Goal: Information Seeking & Learning: Learn about a topic

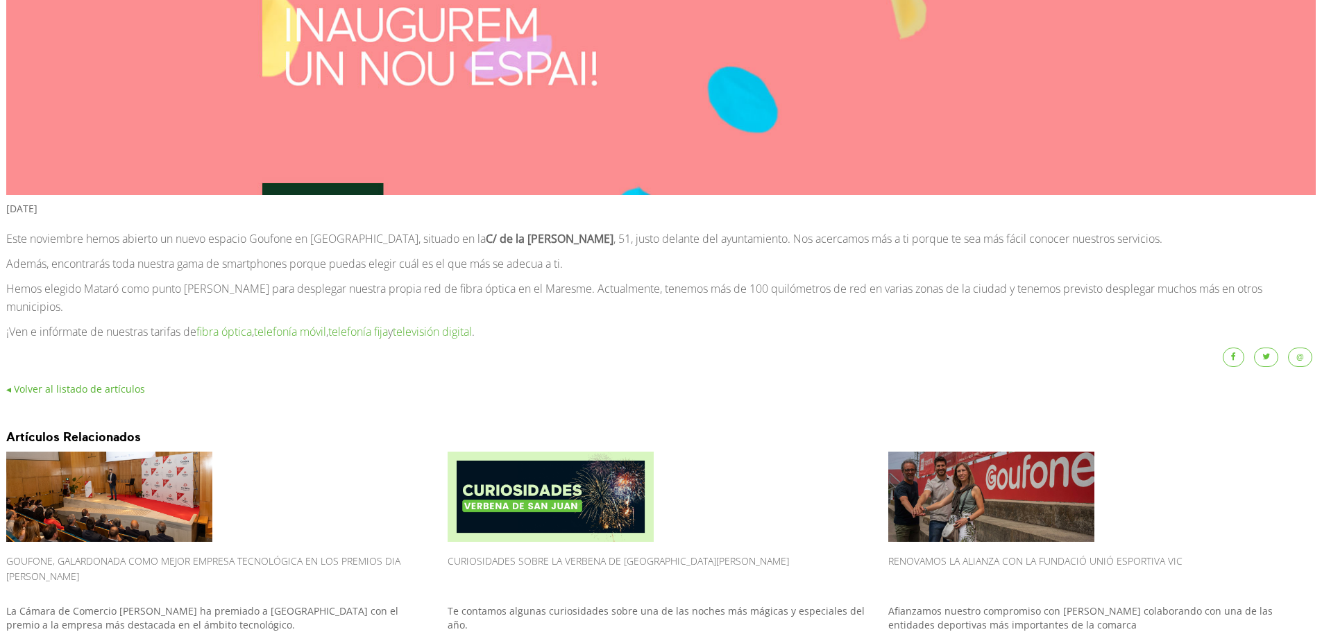
scroll to position [628, 0]
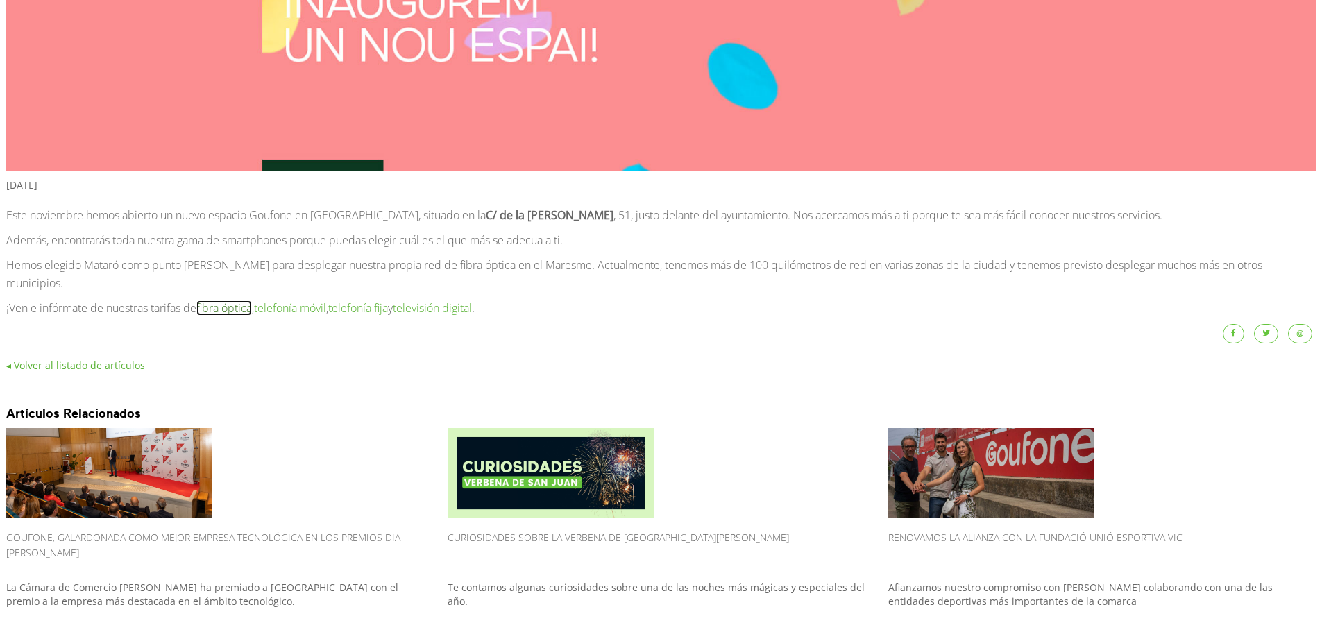
click at [235, 301] on link "fibra óptica" at bounding box center [224, 308] width 56 height 15
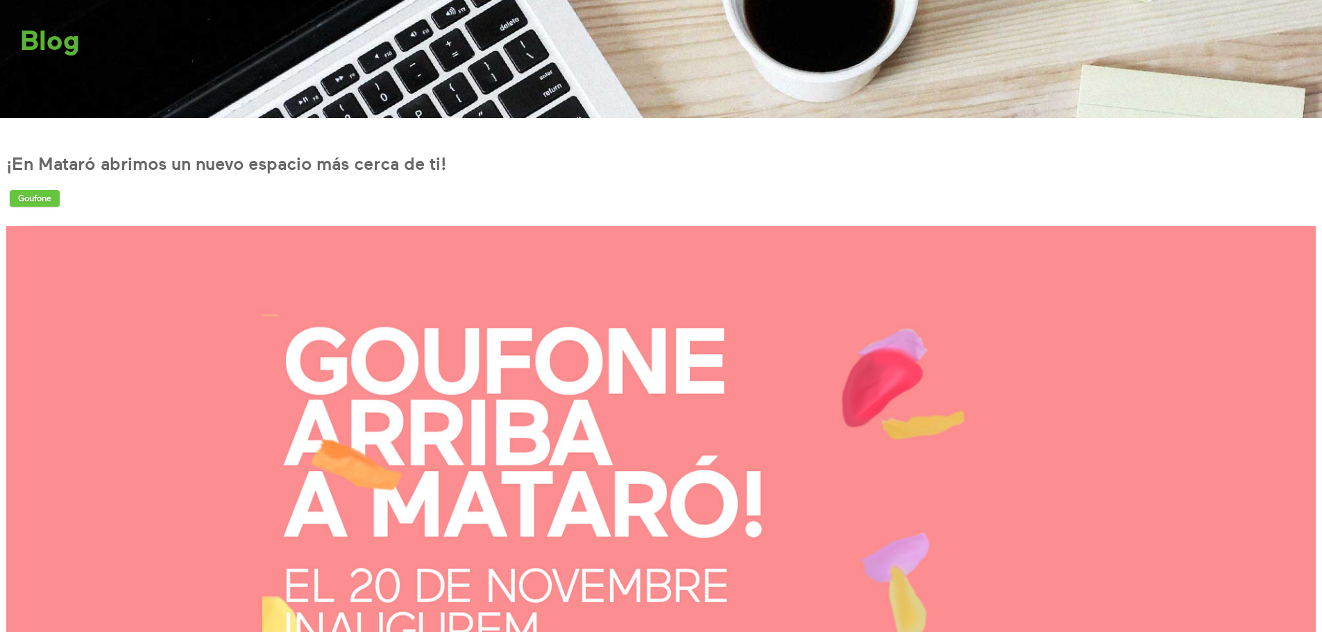
scroll to position [628, 0]
